Goal: Navigation & Orientation: Find specific page/section

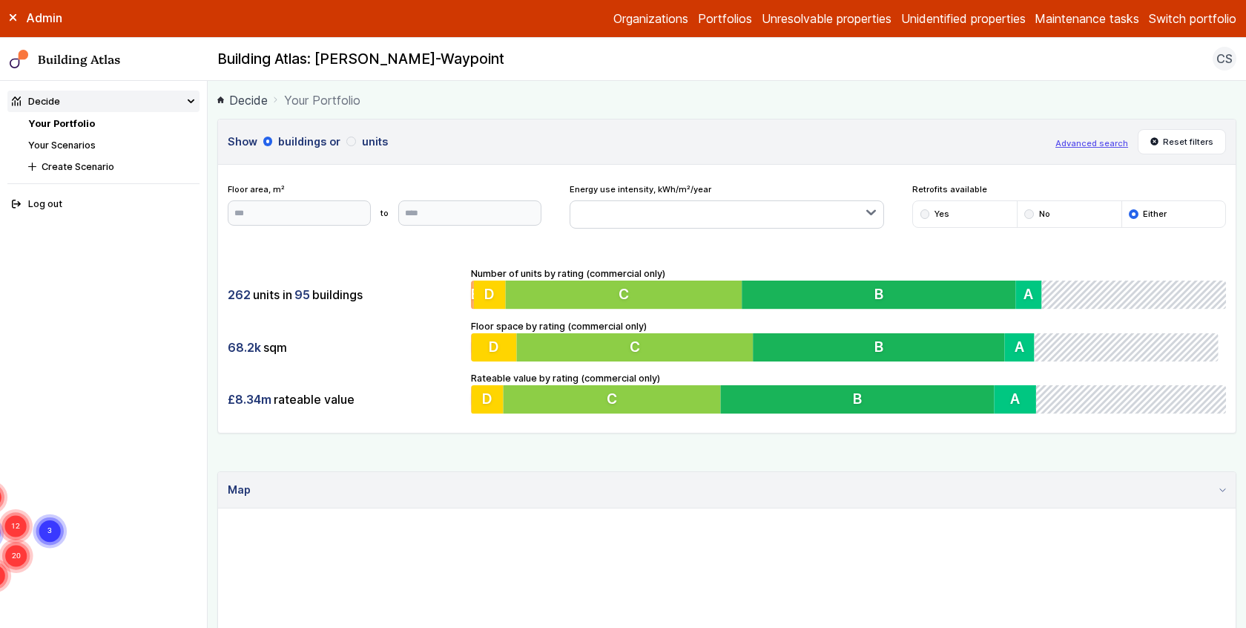
click at [72, 145] on link "Your Scenarios" at bounding box center [62, 144] width 68 height 11
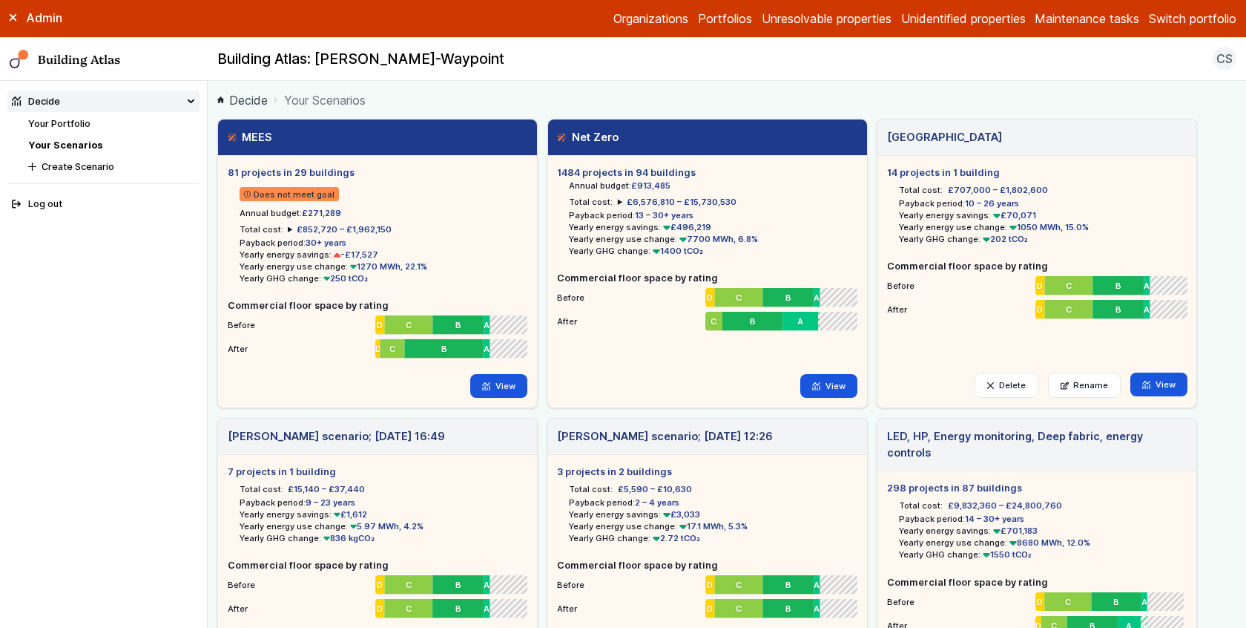
click at [210, 272] on main "Decide Your Scenarios MEES 81 projects in 29 buildings Does not meet goal Annua…" at bounding box center [727, 354] width 1039 height 547
click at [76, 121] on link "Your Portfolio" at bounding box center [59, 123] width 62 height 11
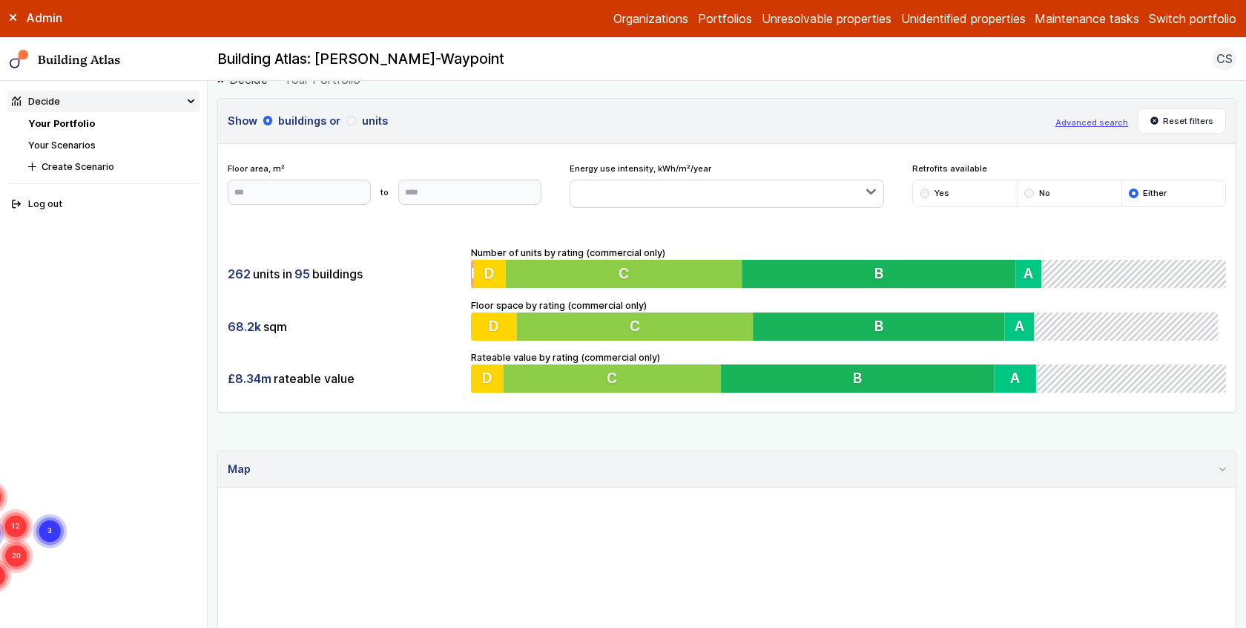
scroll to position [22, 0]
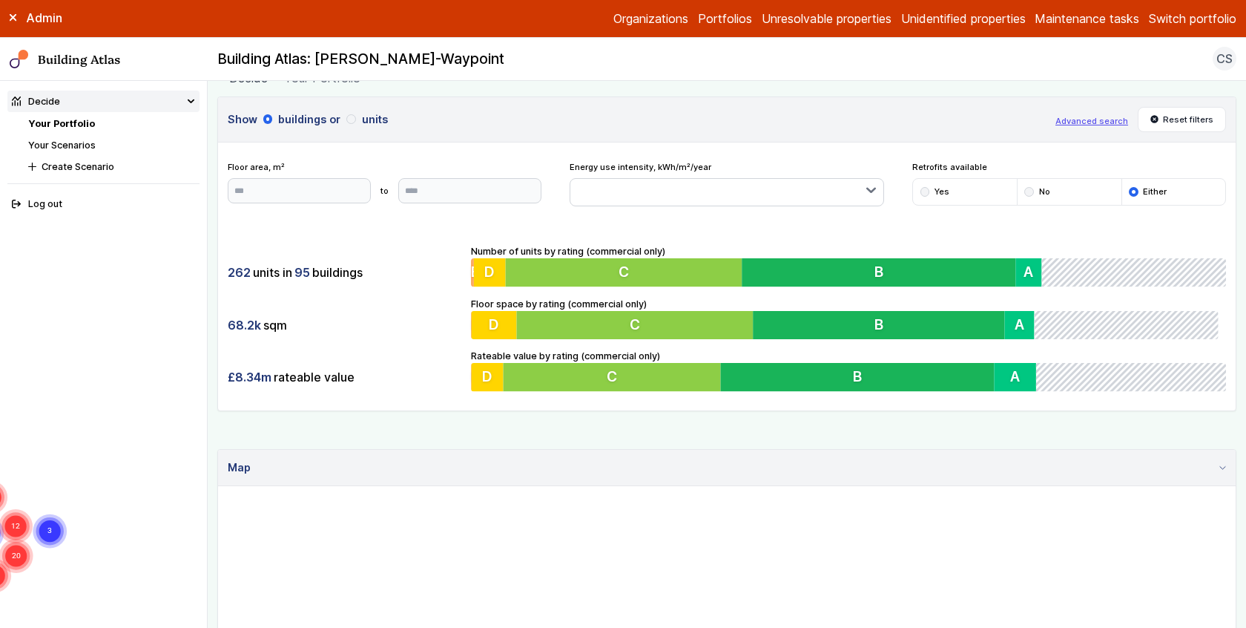
click at [73, 139] on link "Your Scenarios" at bounding box center [62, 144] width 68 height 11
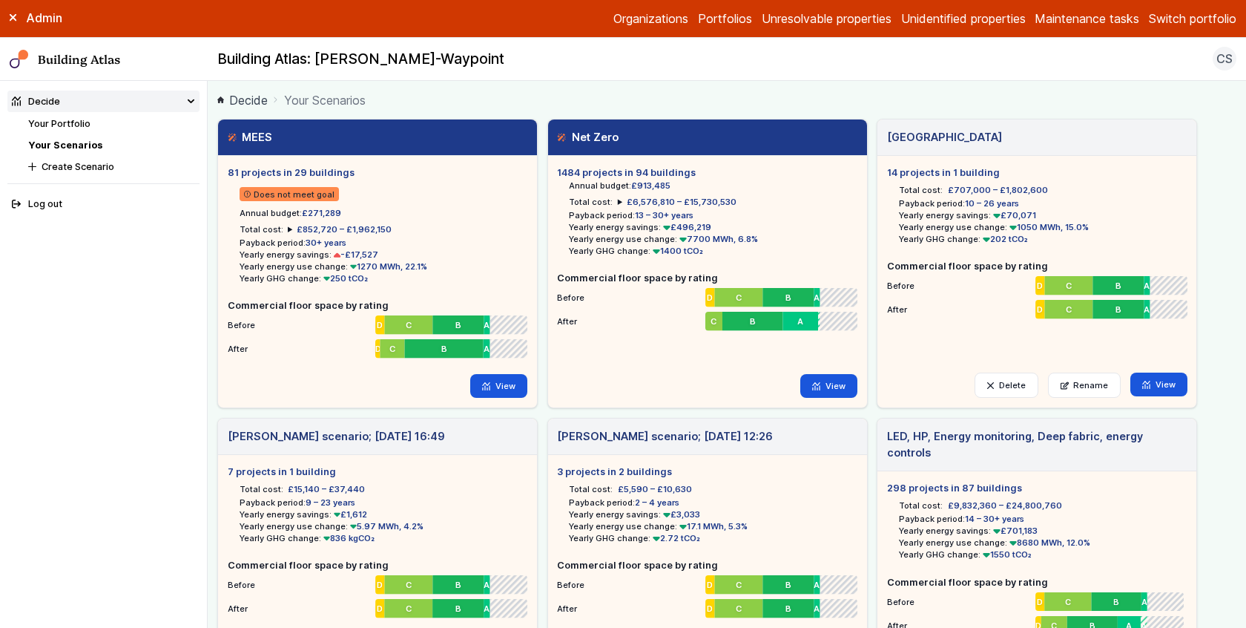
click at [102, 128] on li "Your Portfolio" at bounding box center [113, 123] width 171 height 14
click at [76, 122] on link "Your Portfolio" at bounding box center [59, 123] width 62 height 11
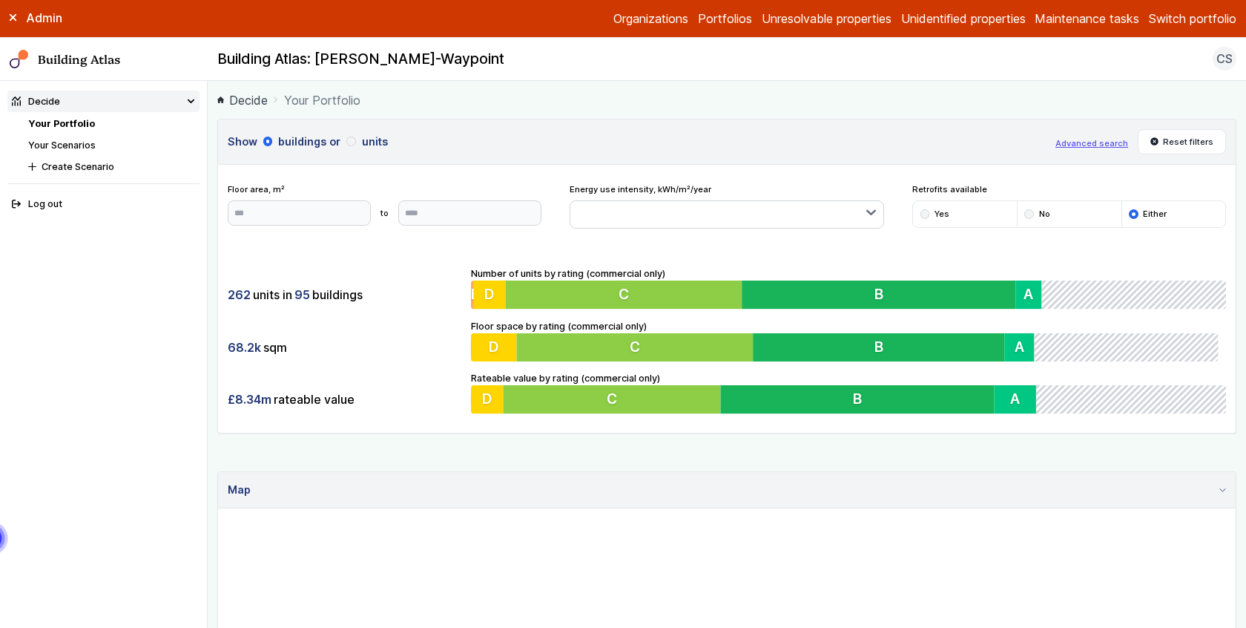
click at [214, 202] on main "Decide Your Portfolio Show buildings or units Advanced search Reset filters Flo…" at bounding box center [727, 354] width 1039 height 547
click at [76, 148] on link "Your Scenarios" at bounding box center [62, 144] width 68 height 11
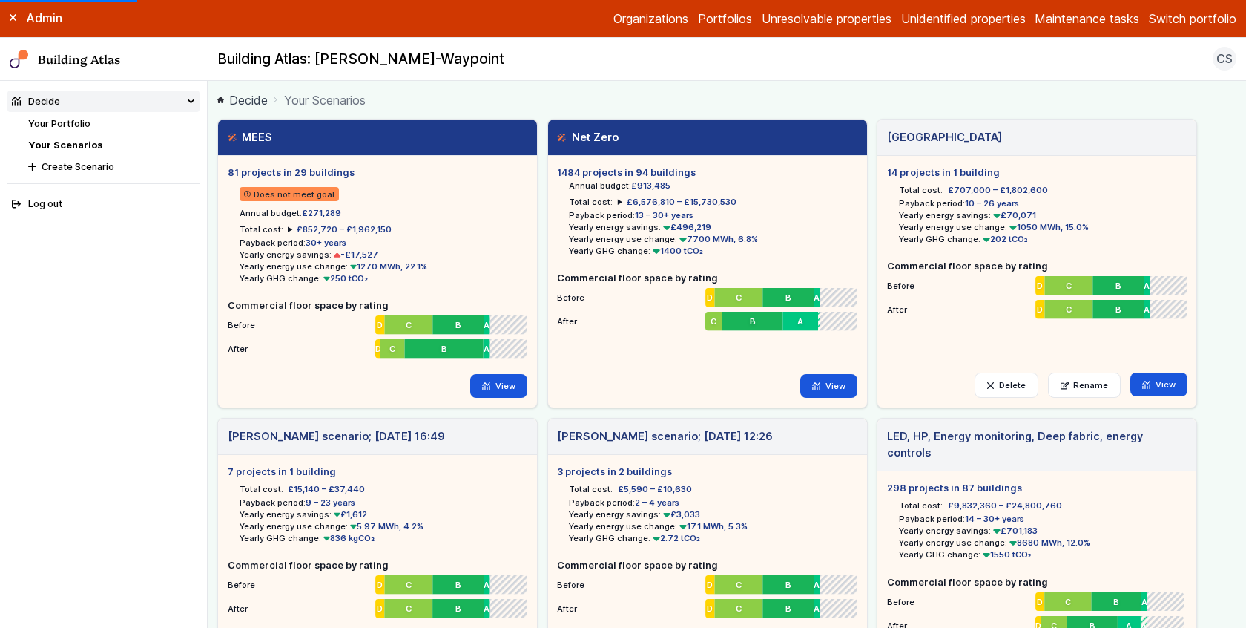
click at [214, 174] on main "Decide Your Scenarios MEES 81 projects in 29 buildings Does not meet goal Annua…" at bounding box center [727, 354] width 1039 height 547
click at [621, 177] on h5 "1484 projects in 94 buildings" at bounding box center [707, 172] width 300 height 14
click at [815, 392] on link "View" at bounding box center [828, 386] width 57 height 24
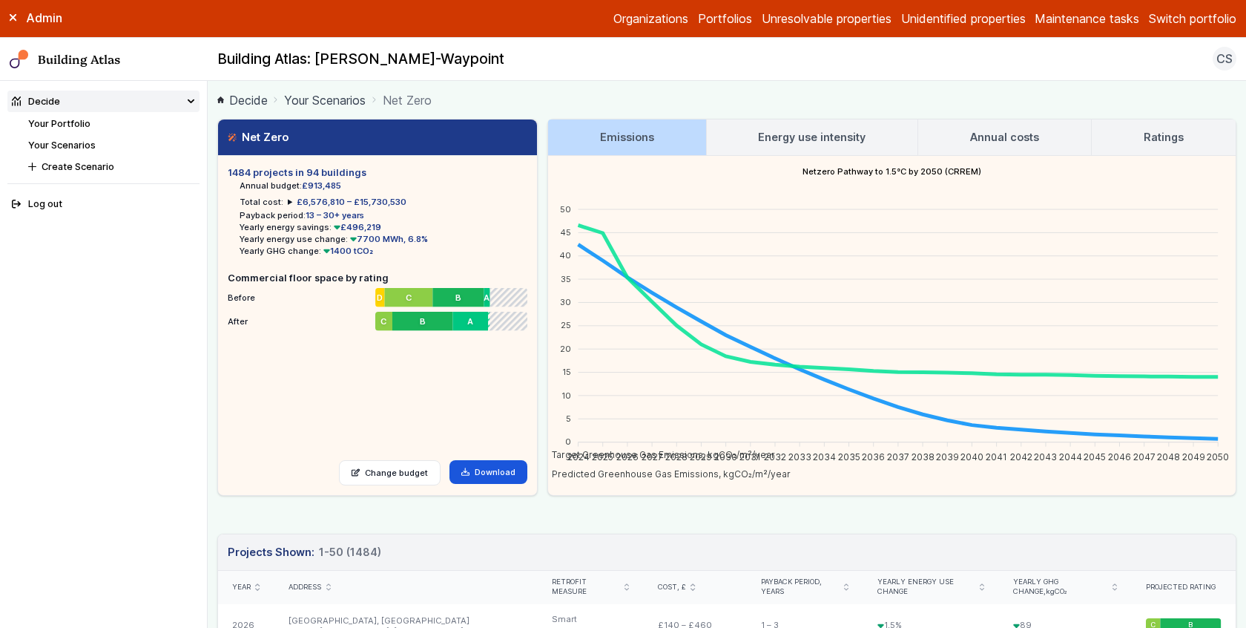
click at [340, 96] on link "Your Scenarios" at bounding box center [325, 100] width 82 height 18
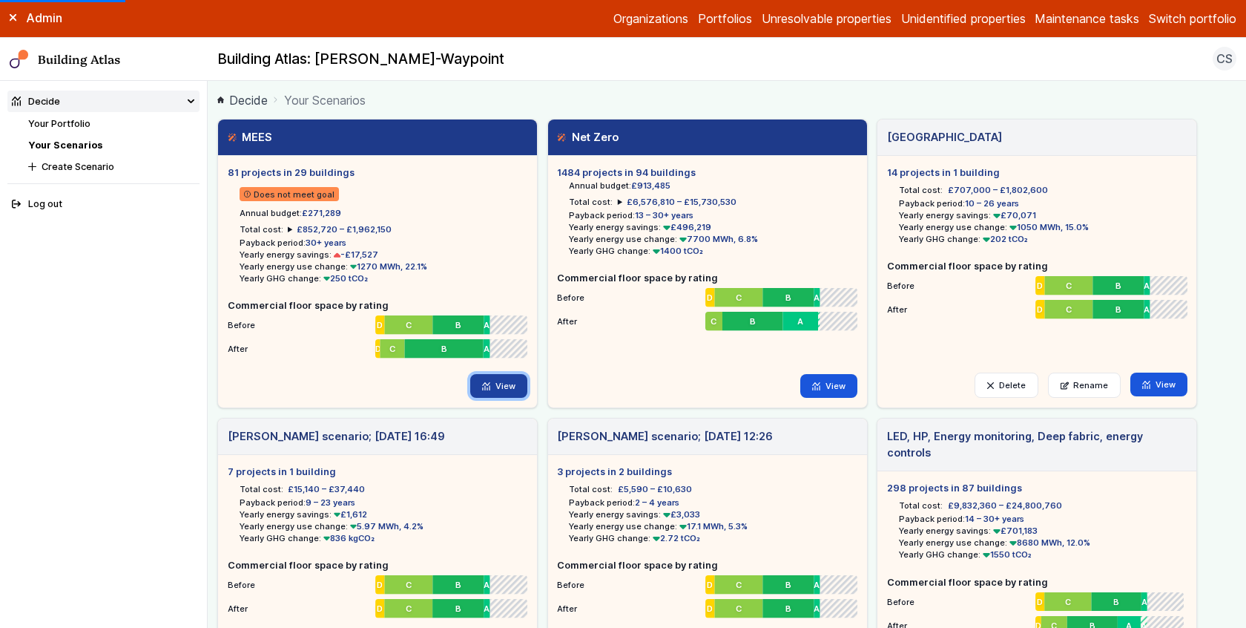
click at [520, 390] on link "View" at bounding box center [498, 386] width 57 height 24
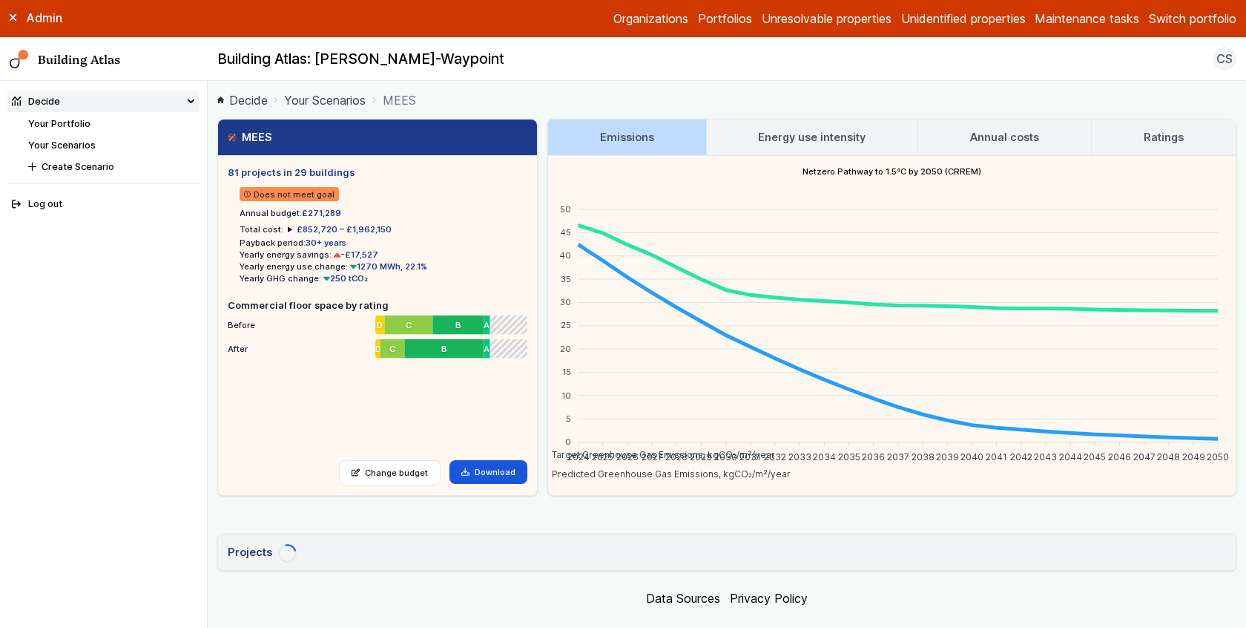
scroll to position [24, 0]
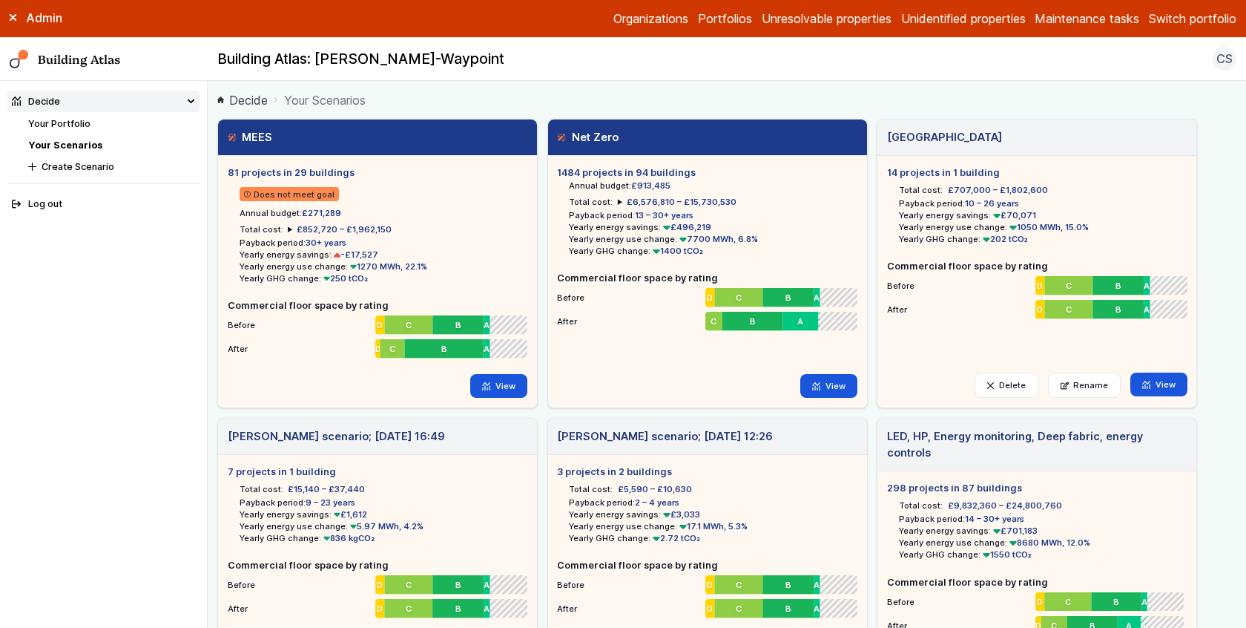
click at [331, 99] on span "Your Scenarios" at bounding box center [325, 100] width 82 height 18
click at [240, 101] on link "Decide" at bounding box center [242, 100] width 50 height 18
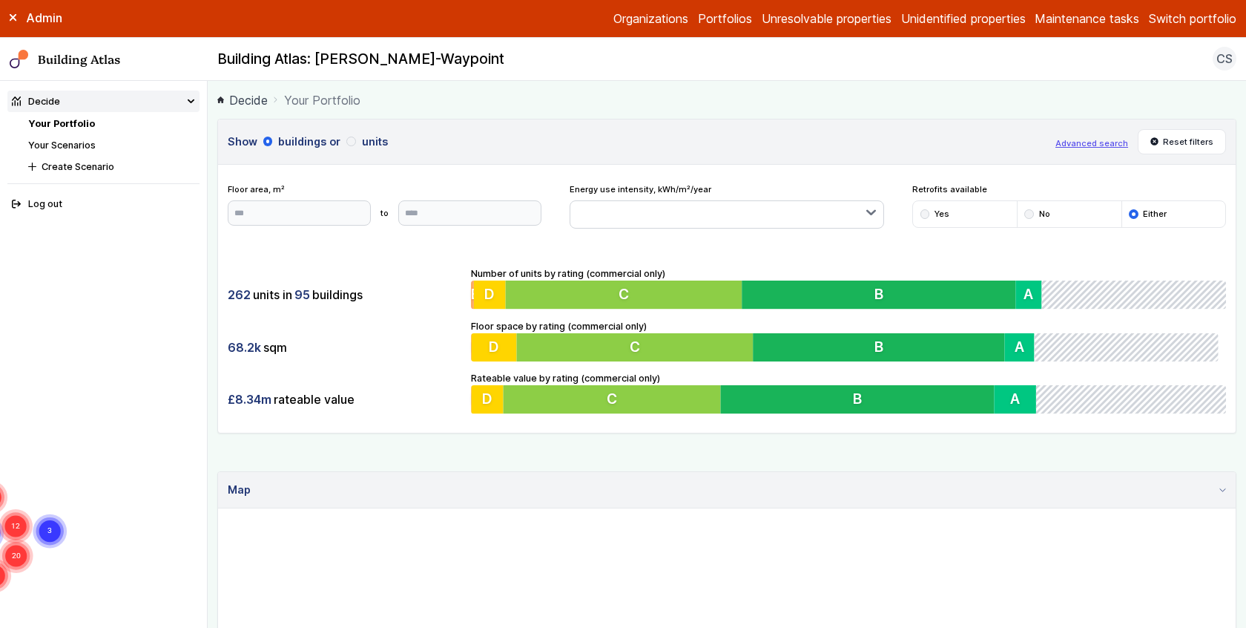
click at [68, 142] on link "Your Scenarios" at bounding box center [62, 144] width 68 height 11
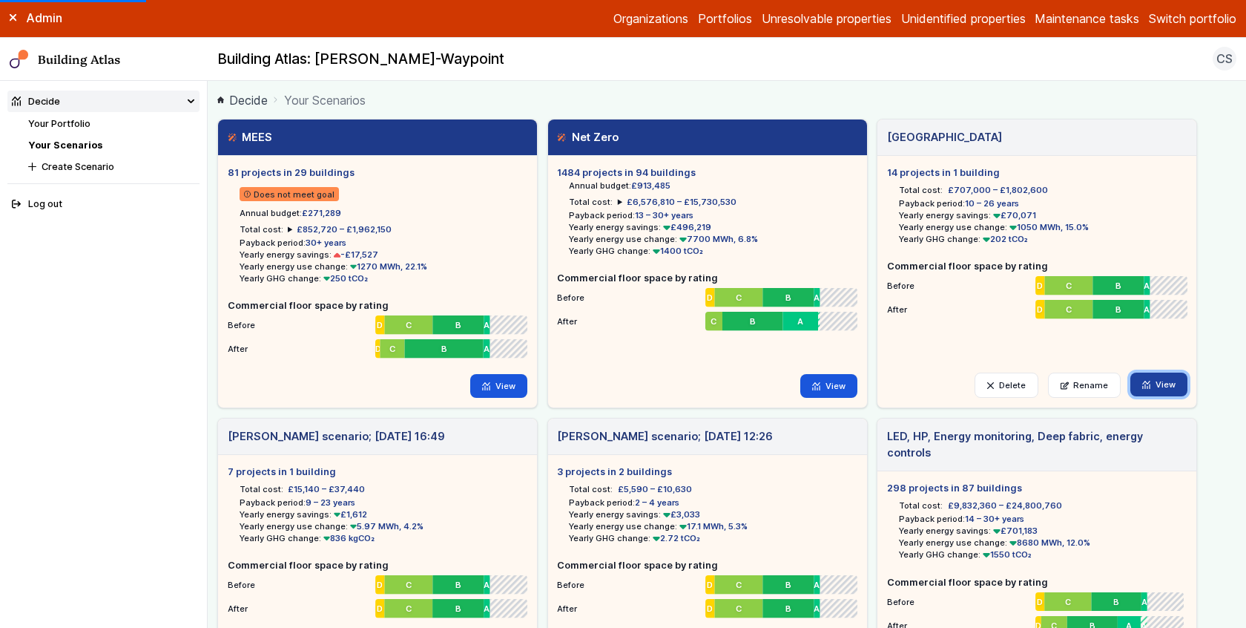
click at [1159, 384] on link "View" at bounding box center [1159, 384] width 57 height 24
click at [1179, 385] on link "View" at bounding box center [1159, 384] width 57 height 24
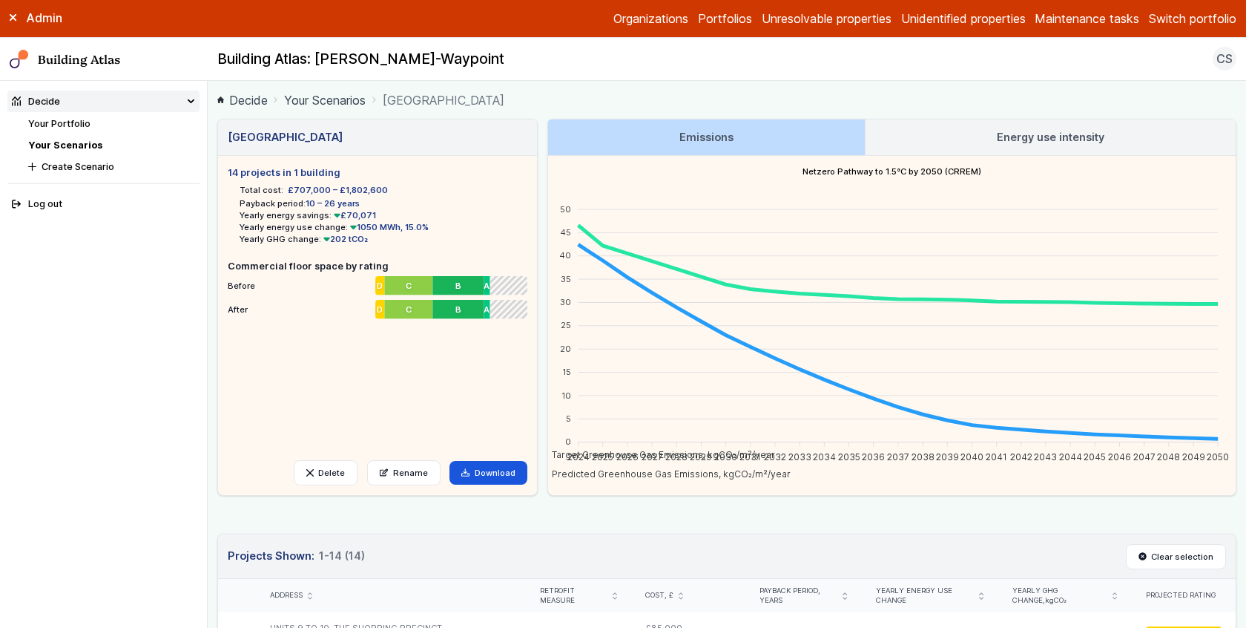
click at [304, 99] on link "Your Scenarios" at bounding box center [325, 100] width 82 height 18
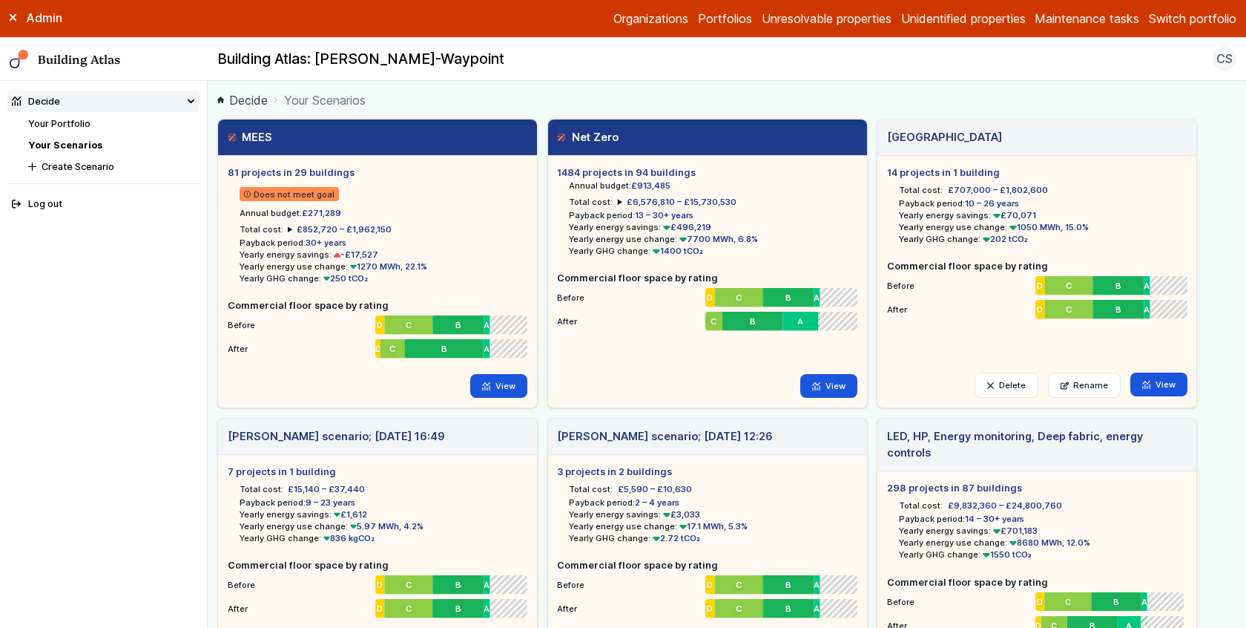
click at [73, 119] on link "Your Portfolio" at bounding box center [59, 123] width 62 height 11
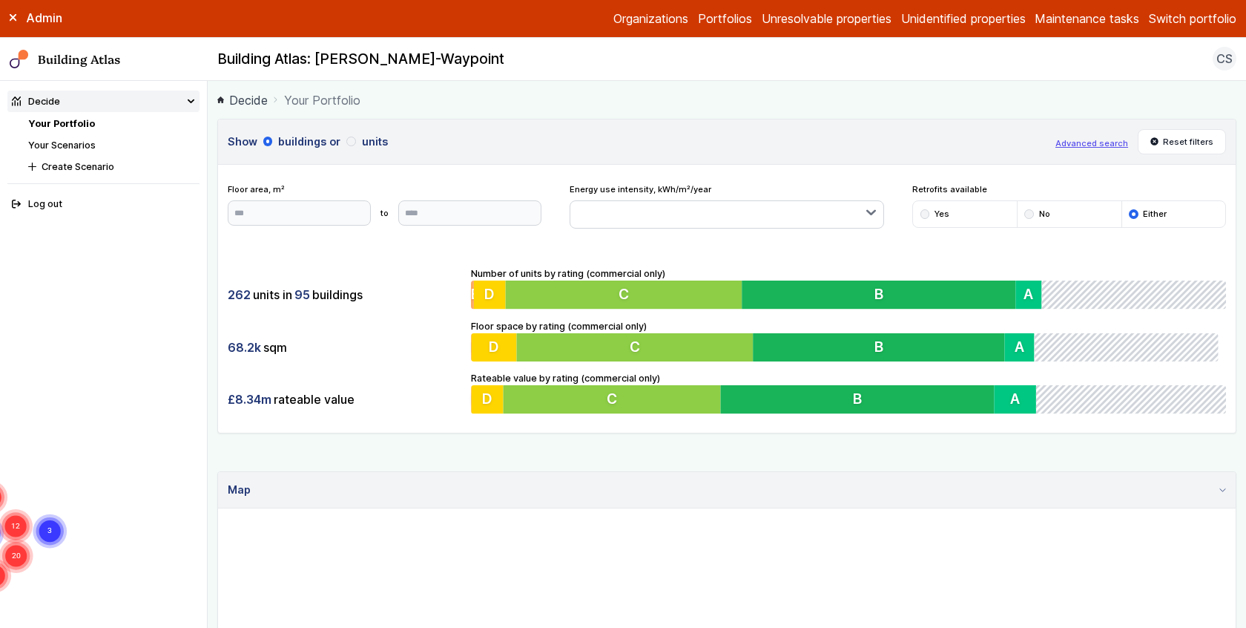
click at [101, 369] on nav "Decide Your Portfolio Your Scenarios Create Scenario Log out" at bounding box center [104, 354] width 208 height 547
click at [1196, 13] on button "Switch portfolio" at bounding box center [1193, 19] width 88 height 18
click at [0, 0] on button "Mitie demo" at bounding box center [0, 0] width 0 height 0
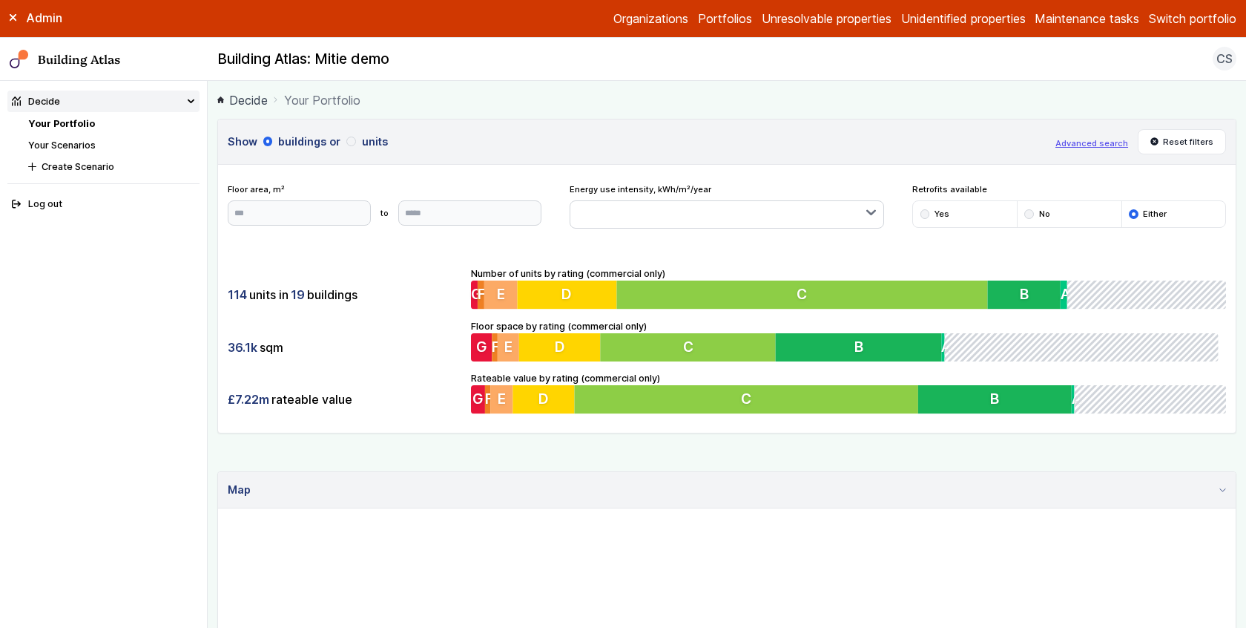
click at [1189, 10] on button "Switch portfolio" at bounding box center [1193, 19] width 88 height 18
click at [0, 0] on button "[PERSON_NAME]-Waypoint" at bounding box center [0, 0] width 0 height 0
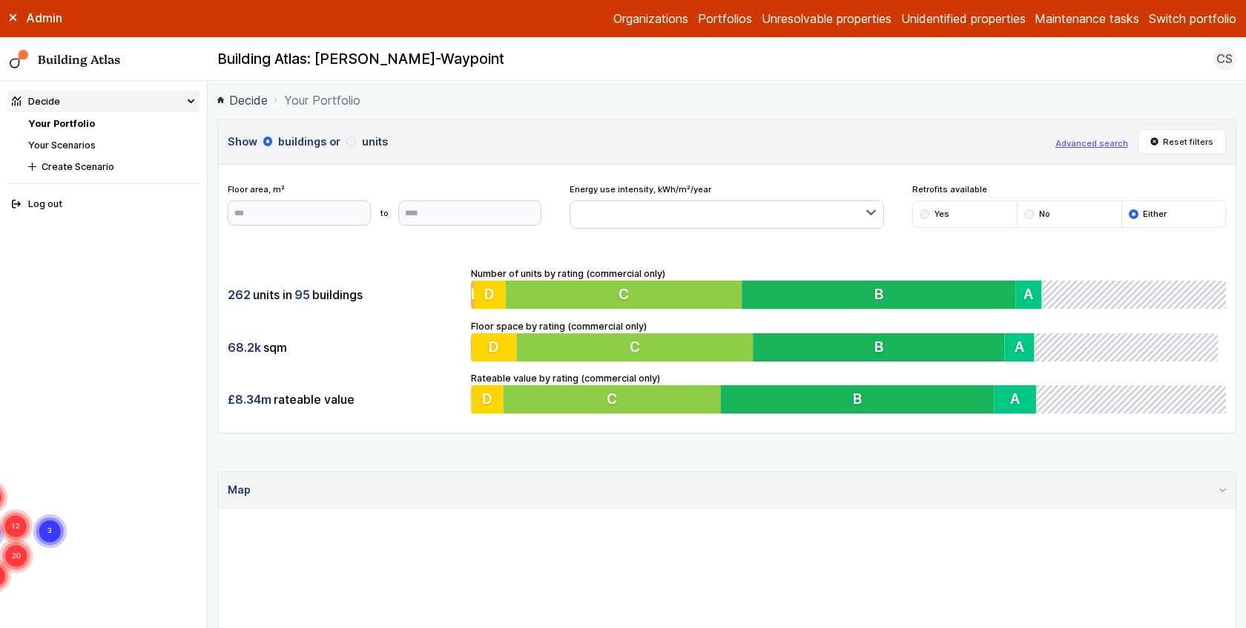
click at [211, 320] on main "Decide Your Portfolio Show buildings or units Advanced search Reset filters Flo…" at bounding box center [727, 354] width 1039 height 547
